Goal: Check status: Check status

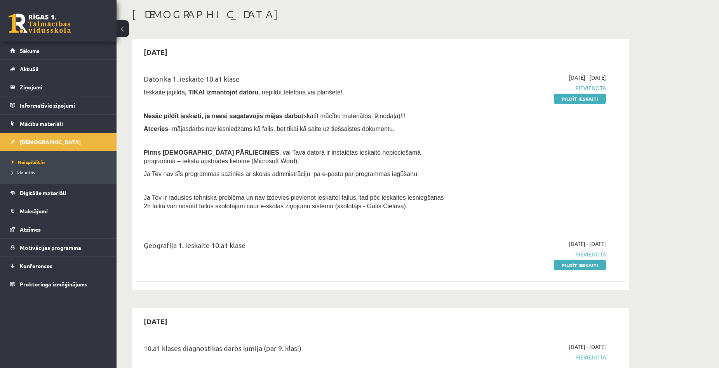
scroll to position [39, 0]
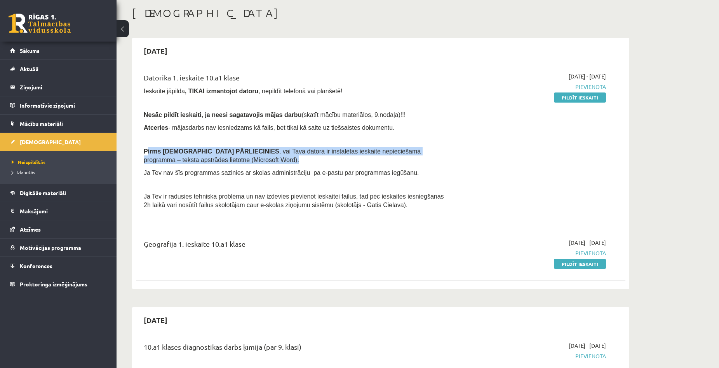
drag, startPoint x: 148, startPoint y: 147, endPoint x: 442, endPoint y: 161, distance: 294.4
click at [442, 161] on p "Pirms ieskaites PĀRLIECINIES , vai Tavā datorā ir instalētas ieskaitē nepiecieš…" at bounding box center [296, 155] width 304 height 17
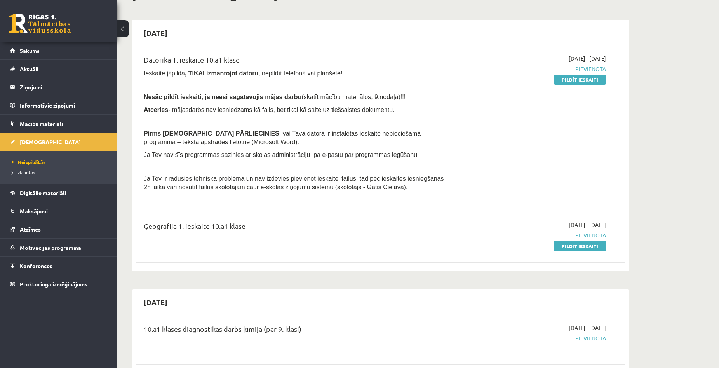
scroll to position [0, 0]
